Goal: Task Accomplishment & Management: Manage account settings

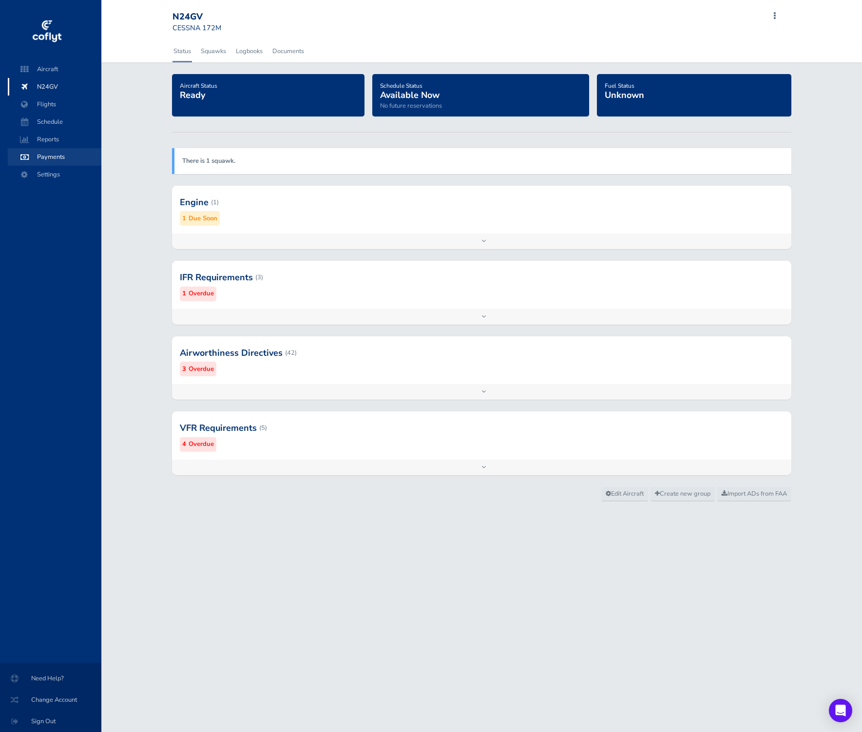
click at [67, 156] on span "Payments" at bounding box center [55, 157] width 74 height 18
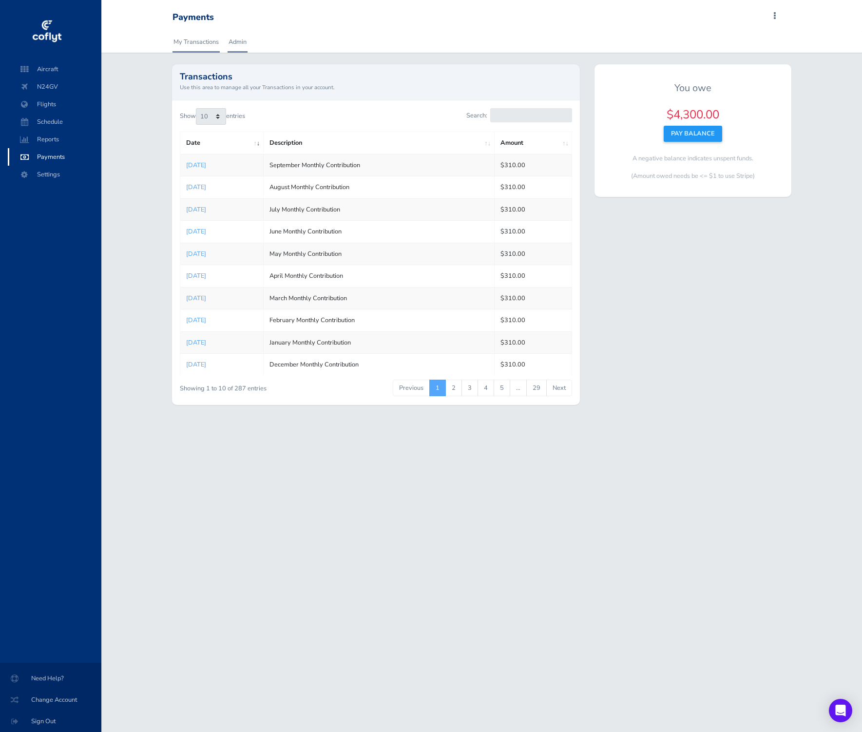
click at [242, 45] on link "Admin" at bounding box center [238, 41] width 20 height 21
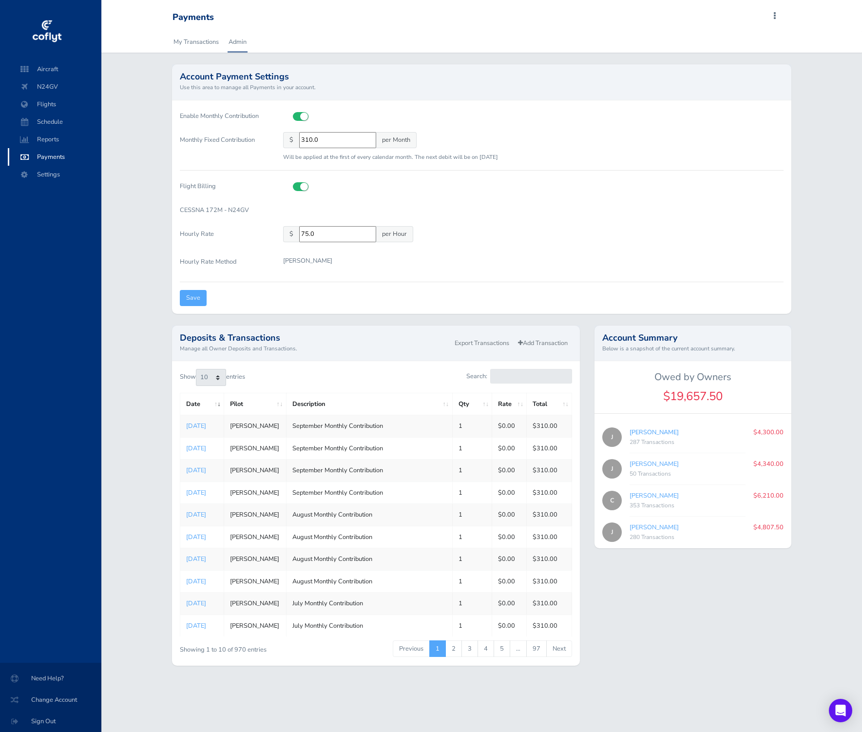
click at [654, 429] on link "Jake Wallace" at bounding box center [654, 432] width 49 height 9
type input "bd4163da82"
click at [645, 431] on link "Jake Wallace" at bounding box center [654, 432] width 49 height 9
click at [662, 434] on link "Jake Wallace" at bounding box center [654, 432] width 49 height 9
click at [774, 17] on span at bounding box center [775, 16] width 12 height 14
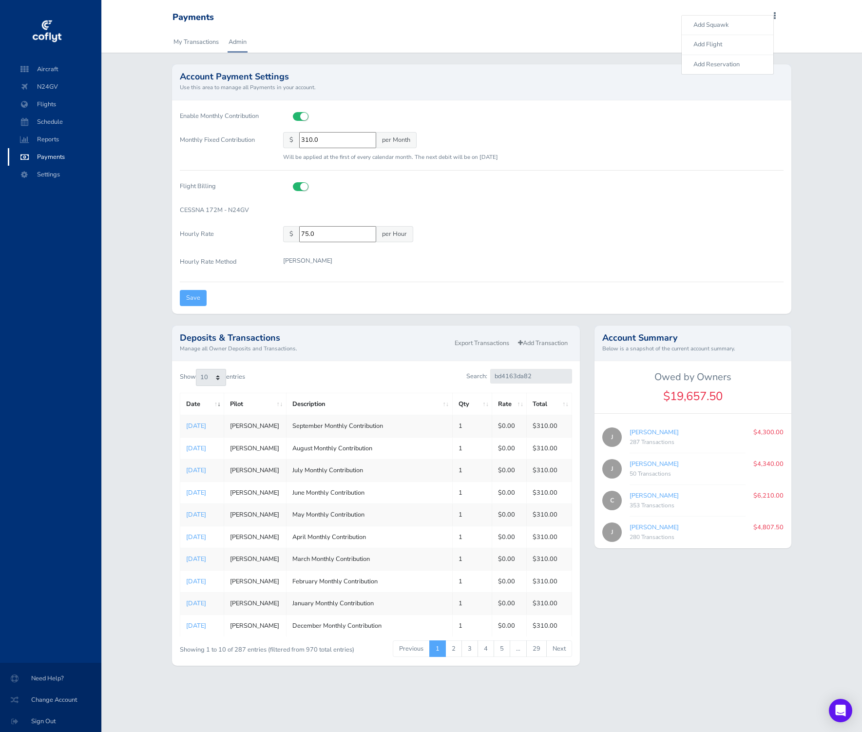
click at [534, 40] on div "My Transactions Admin" at bounding box center [482, 41] width 634 height 21
click at [212, 115] on label "Enable Monthly Contribution" at bounding box center [224, 116] width 103 height 16
click at [293, 115] on input "checkbox" at bounding box center [296, 115] width 6 height 6
checkbox input "false"
click at [651, 529] on link "Jay Graves" at bounding box center [654, 527] width 49 height 9
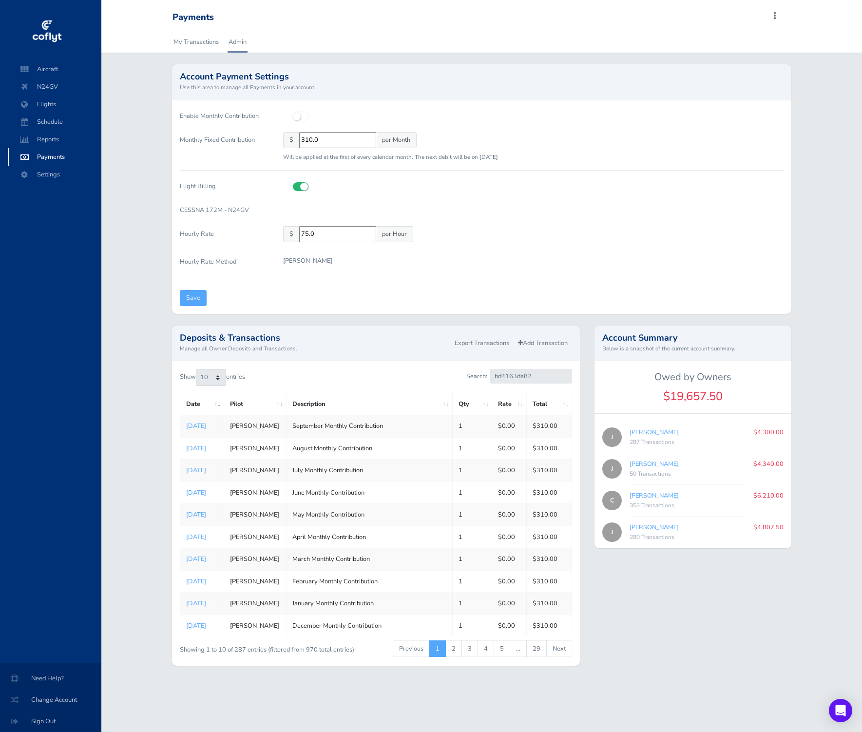
type input "099ac52875"
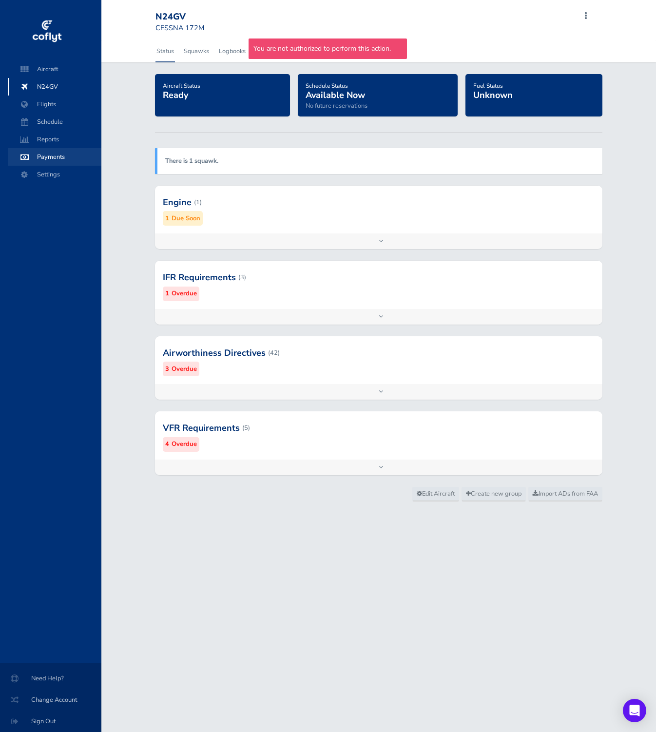
click at [66, 155] on span "Payments" at bounding box center [55, 157] width 74 height 18
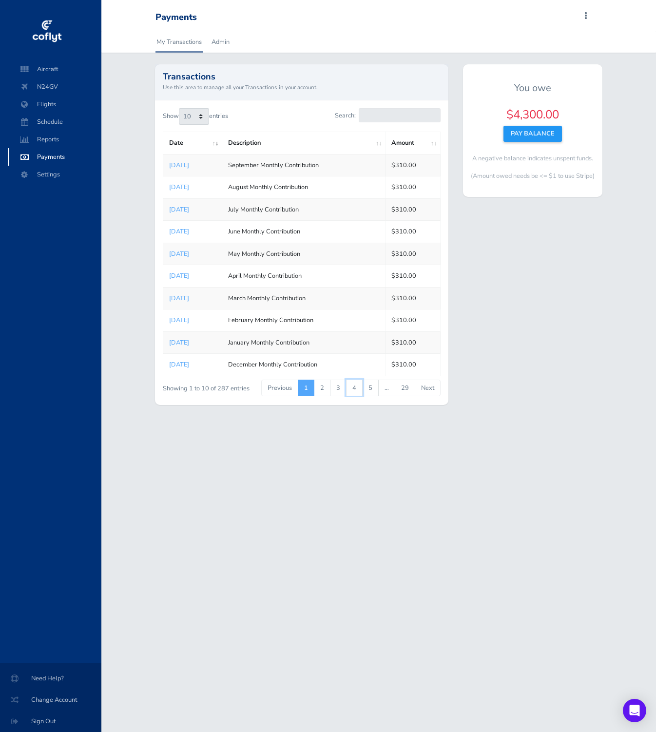
click at [350, 386] on link "4" at bounding box center [354, 388] width 17 height 17
click at [63, 73] on span "Aircraft" at bounding box center [55, 69] width 74 height 18
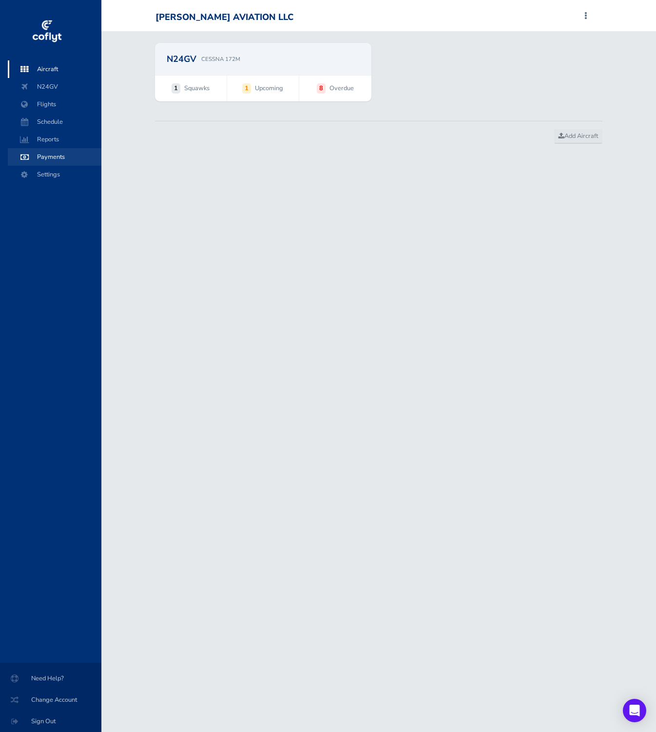
click at [71, 153] on span "Payments" at bounding box center [55, 157] width 74 height 18
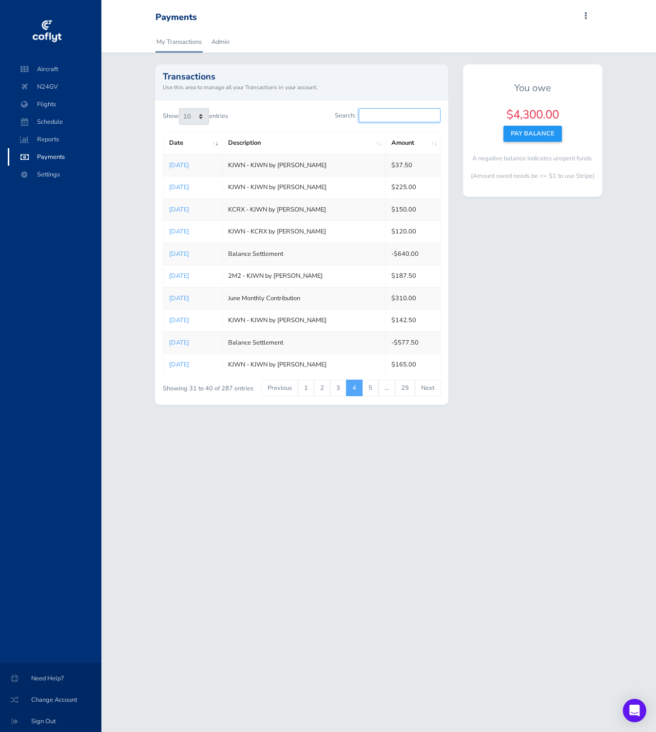
click at [385, 115] on input "Search:" at bounding box center [400, 115] width 82 height 14
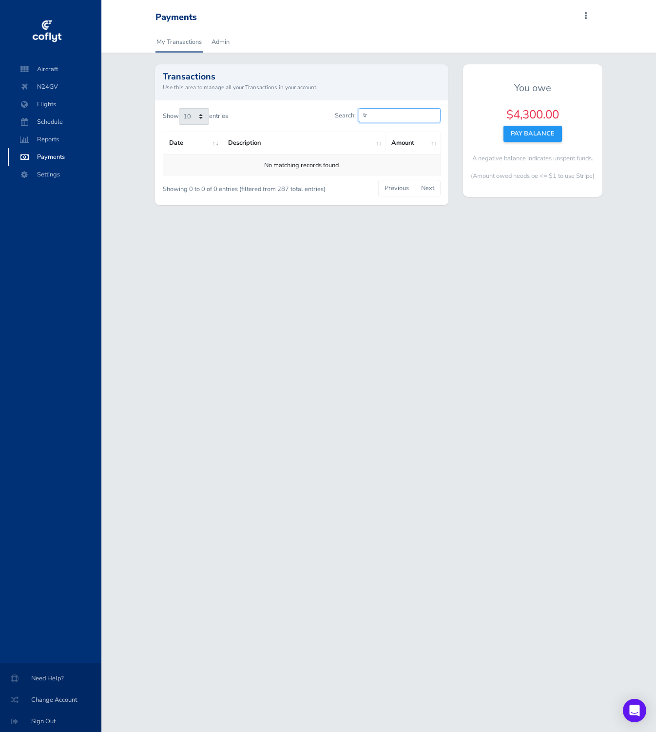
type input "t"
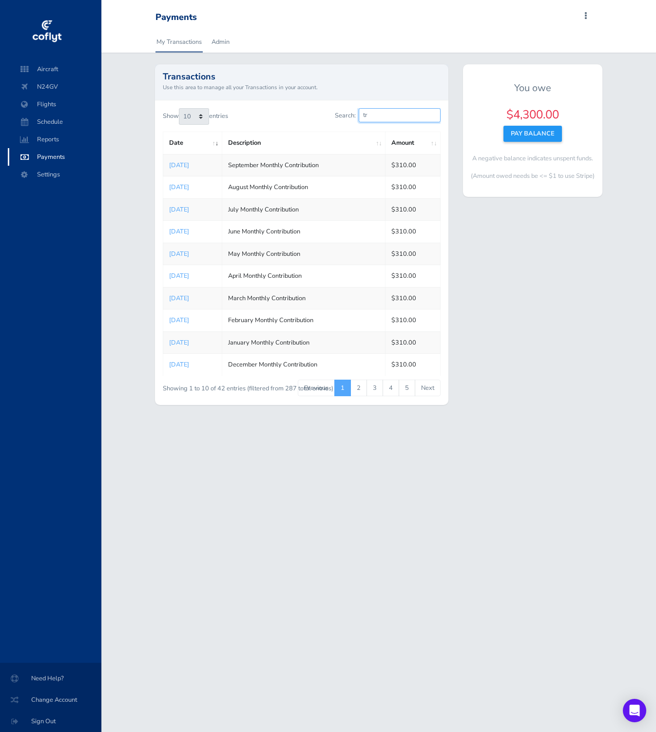
type input "t"
click at [188, 40] on link "My Transactions" at bounding box center [178, 41] width 47 height 21
click at [220, 44] on link "Admin" at bounding box center [221, 41] width 20 height 21
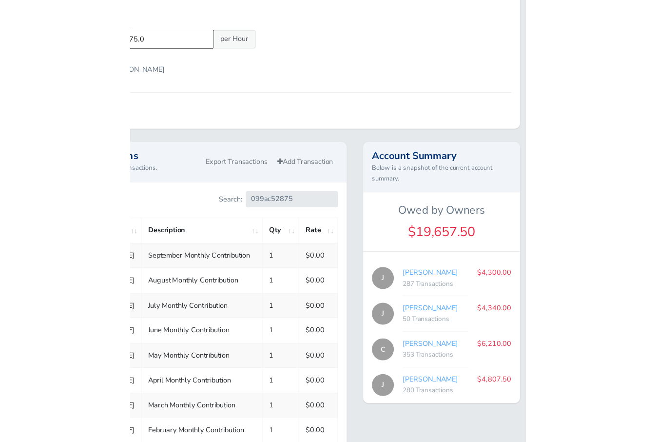
scroll to position [219, 0]
